Goal: Communication & Community: Share content

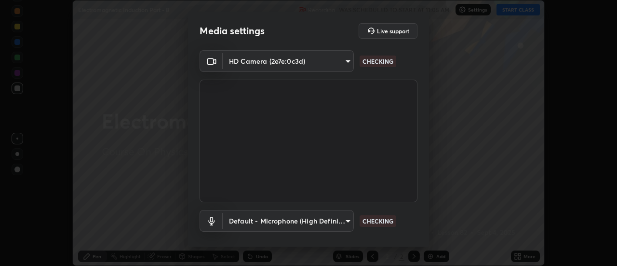
scroll to position [266, 617]
click at [345, 222] on body "Erase all Electromagnetic Induction Part - 8 Recording WAS SCHEDULED TO START A…" at bounding box center [308, 133] width 617 height 266
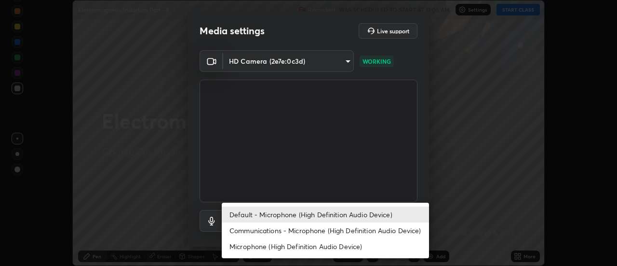
click at [314, 230] on li "Communications - Microphone (High Definition Audio Device)" at bounding box center [325, 230] width 207 height 16
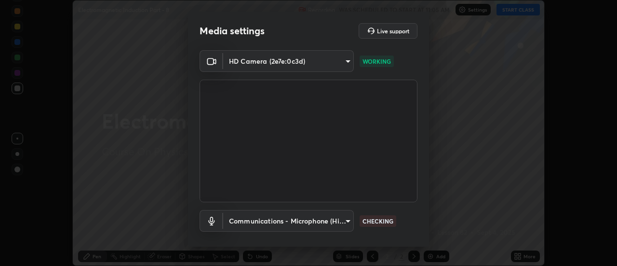
click at [327, 219] on body "Erase all Electromagnetic Induction Part - 8 Recording WAS SCHEDULED TO START A…" at bounding box center [308, 133] width 617 height 266
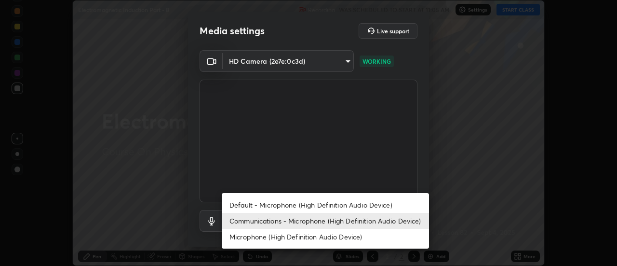
click at [321, 202] on li "Default - Microphone (High Definition Audio Device)" at bounding box center [325, 205] width 207 height 16
type input "default"
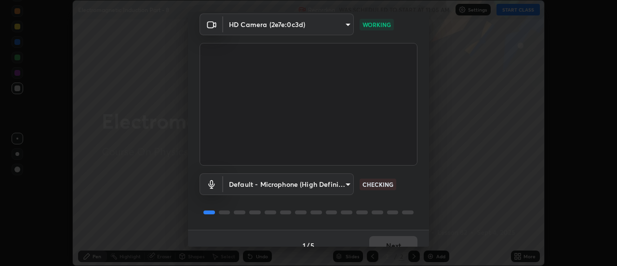
scroll to position [51, 0]
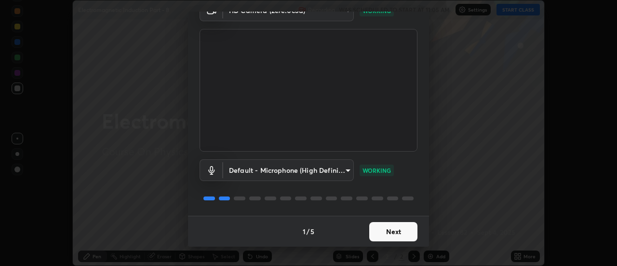
click at [391, 237] on button "Next" at bounding box center [393, 231] width 48 height 19
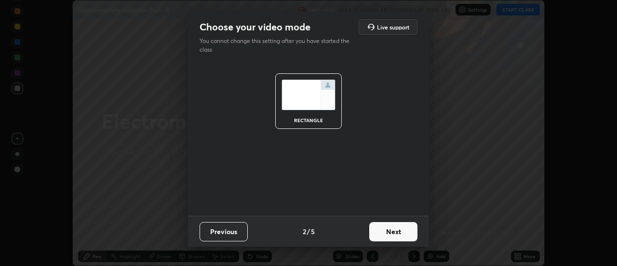
scroll to position [0, 0]
click at [392, 237] on button "Next" at bounding box center [393, 231] width 48 height 19
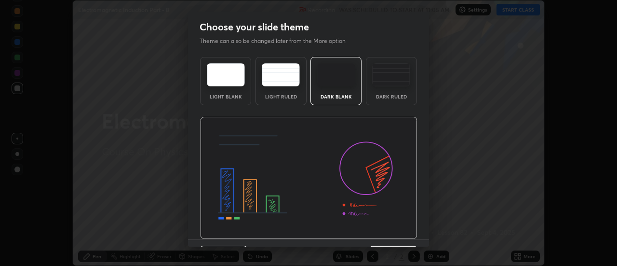
scroll to position [24, 0]
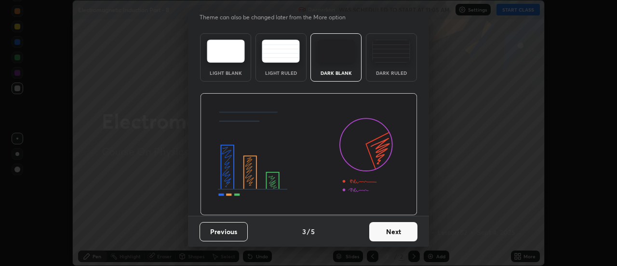
click at [395, 236] on button "Next" at bounding box center [393, 231] width 48 height 19
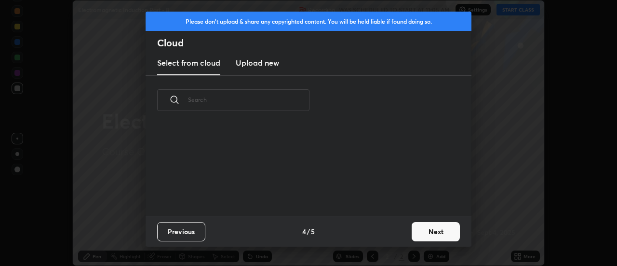
click at [435, 234] on button "Next" at bounding box center [436, 231] width 48 height 19
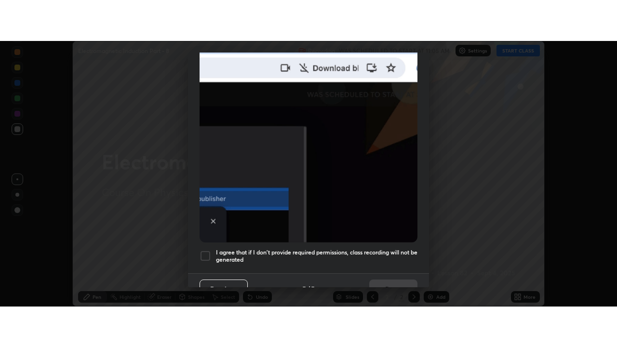
scroll to position [247, 0]
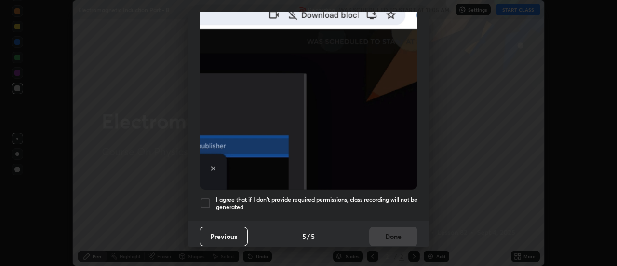
click at [204, 197] on div at bounding box center [206, 203] width 12 height 12
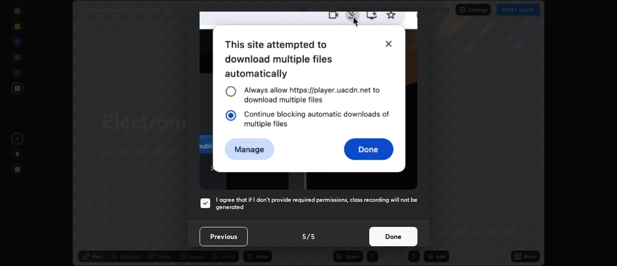
click at [382, 232] on button "Done" at bounding box center [393, 236] width 48 height 19
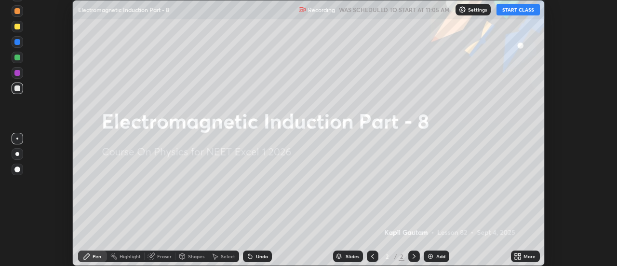
click at [521, 256] on icon at bounding box center [518, 256] width 8 height 8
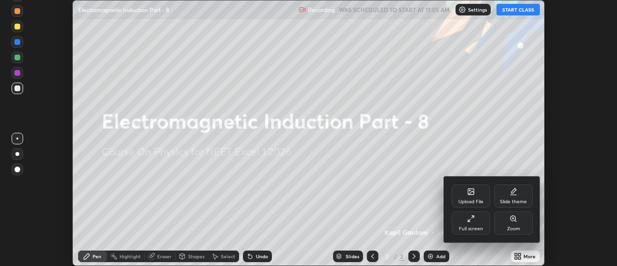
click at [475, 221] on div "Full screen" at bounding box center [471, 222] width 39 height 23
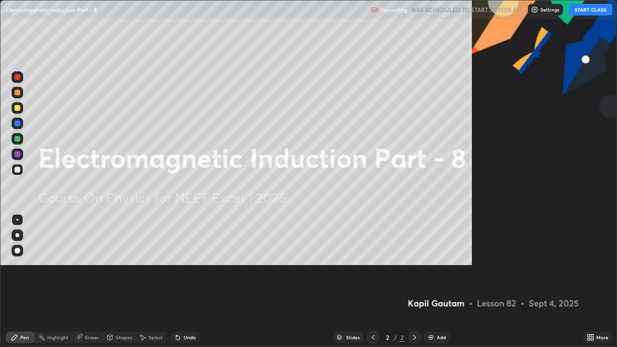
scroll to position [347, 617]
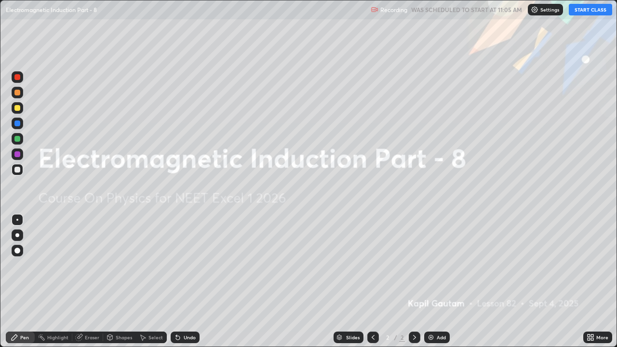
click at [584, 9] on button "START CLASS" at bounding box center [590, 10] width 43 height 12
click at [432, 265] on img at bounding box center [431, 338] width 8 height 8
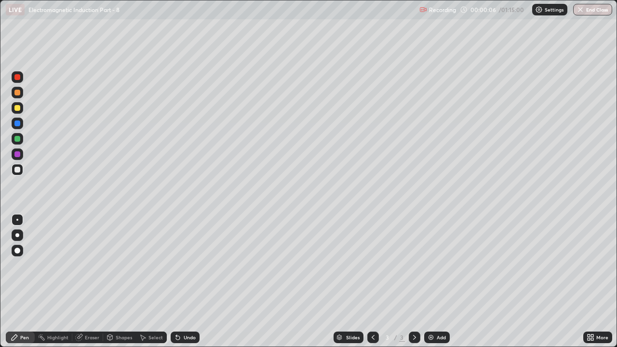
click at [17, 234] on div at bounding box center [17, 235] width 4 height 4
click at [438, 265] on div "Add" at bounding box center [441, 337] width 9 height 5
click at [433, 265] on img at bounding box center [431, 338] width 8 height 8
click at [18, 168] on div at bounding box center [17, 170] width 6 height 6
click at [16, 109] on div at bounding box center [17, 108] width 6 height 6
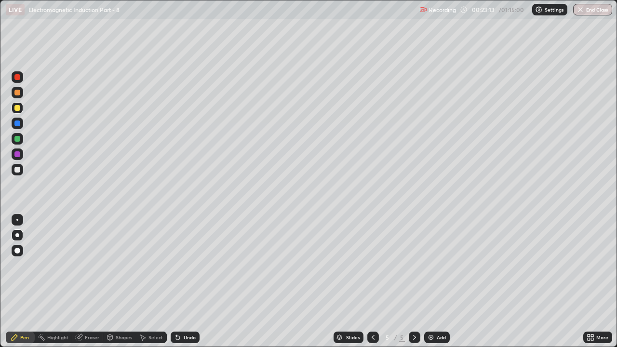
click at [434, 265] on div "Add" at bounding box center [437, 338] width 26 height 12
click at [17, 169] on div at bounding box center [17, 170] width 6 height 6
click at [18, 77] on div at bounding box center [17, 77] width 6 height 6
click at [437, 265] on div "Add" at bounding box center [441, 337] width 9 height 5
click at [17, 169] on div at bounding box center [17, 170] width 6 height 6
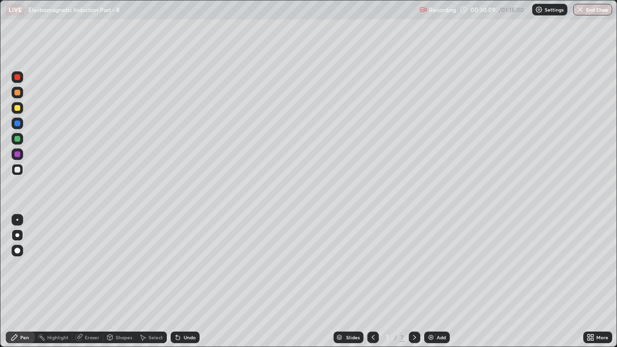
click at [18, 167] on div at bounding box center [17, 170] width 6 height 6
click at [89, 265] on div "Eraser" at bounding box center [92, 337] width 14 height 5
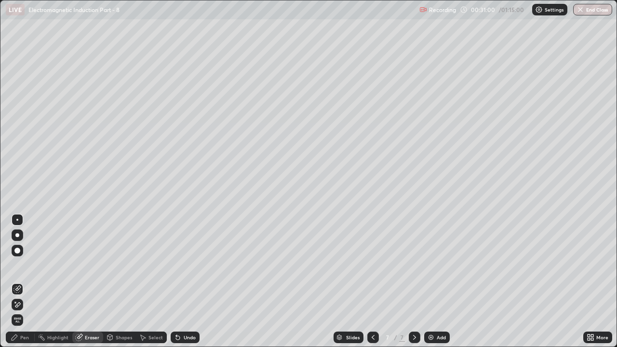
click at [20, 265] on icon at bounding box center [17, 304] width 5 height 5
click at [21, 265] on div "Pen" at bounding box center [24, 337] width 9 height 5
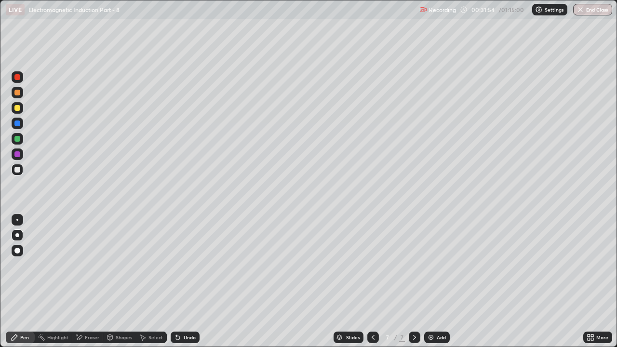
click at [17, 139] on div at bounding box center [17, 139] width 6 height 6
click at [438, 265] on div "Add" at bounding box center [441, 337] width 9 height 5
click at [371, 265] on icon at bounding box center [373, 338] width 8 height 8
click at [414, 265] on icon at bounding box center [415, 338] width 8 height 8
click at [431, 265] on img at bounding box center [431, 338] width 8 height 8
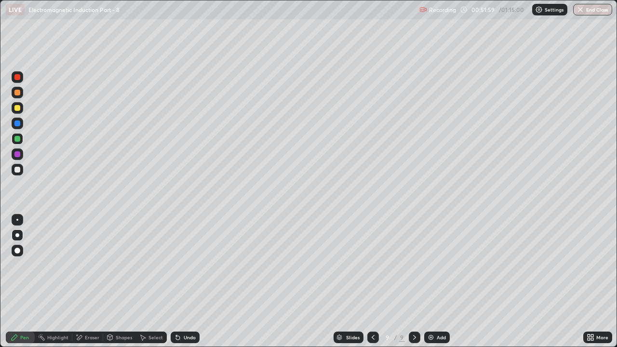
click at [17, 107] on div at bounding box center [17, 108] width 6 height 6
click at [185, 265] on div "Undo" at bounding box center [190, 337] width 12 height 5
click at [437, 265] on div "Add" at bounding box center [441, 337] width 9 height 5
click at [21, 169] on div at bounding box center [18, 170] width 12 height 12
click at [437, 265] on div "Add" at bounding box center [441, 337] width 9 height 5
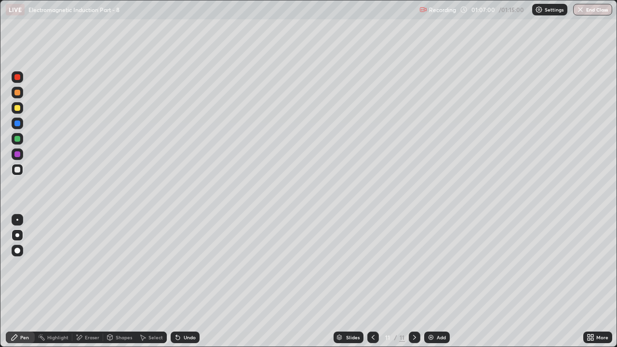
click at [18, 107] on div at bounding box center [17, 108] width 6 height 6
click at [85, 265] on div "Eraser" at bounding box center [92, 337] width 14 height 5
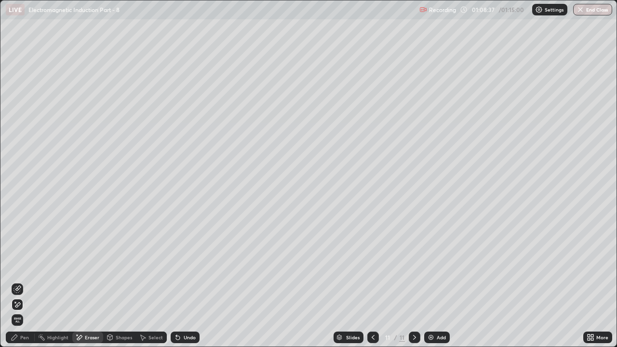
click at [20, 265] on div "Pen" at bounding box center [24, 337] width 9 height 5
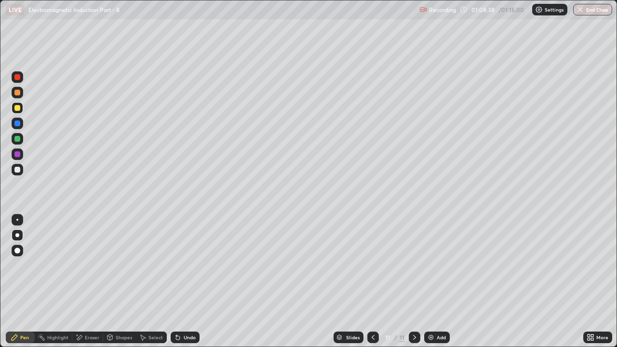
click at [18, 172] on div at bounding box center [17, 170] width 6 height 6
click at [430, 265] on img at bounding box center [431, 338] width 8 height 8
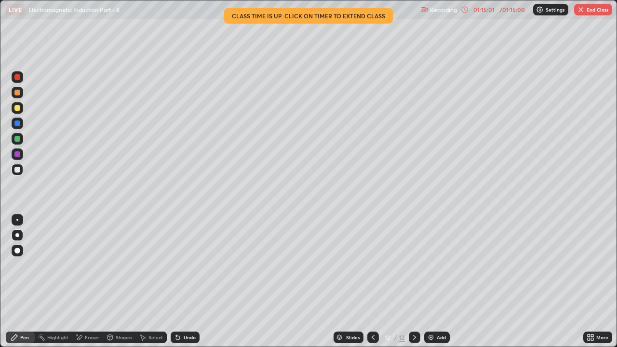
click at [19, 108] on div at bounding box center [17, 108] width 6 height 6
click at [594, 10] on button "End Class" at bounding box center [593, 10] width 38 height 12
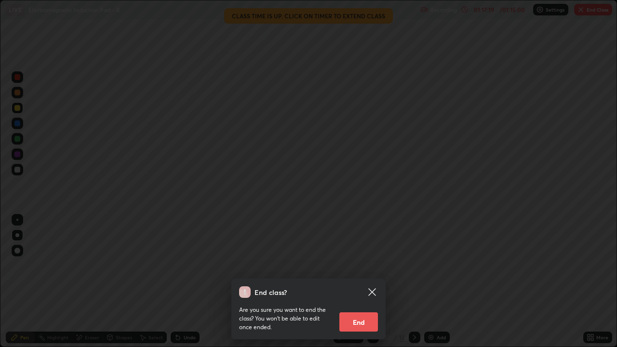
click at [360, 265] on button "End" at bounding box center [358, 321] width 39 height 19
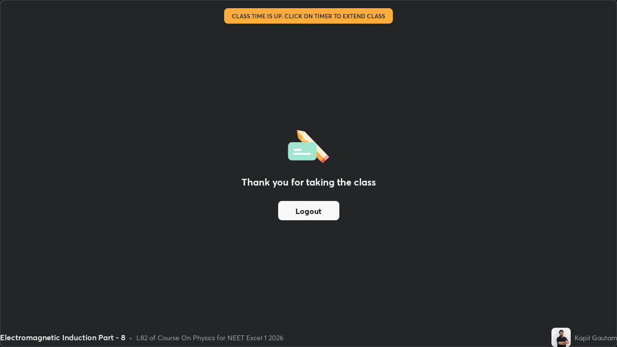
click at [318, 210] on button "Logout" at bounding box center [308, 210] width 61 height 19
